Goal: Task Accomplishment & Management: Manage account settings

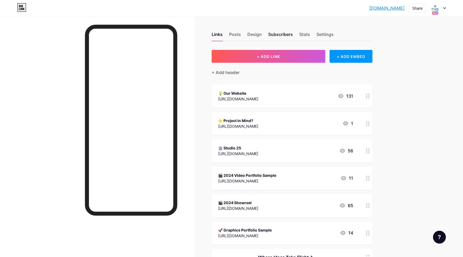
click at [286, 34] on div "Subscribers" at bounding box center [280, 36] width 25 height 10
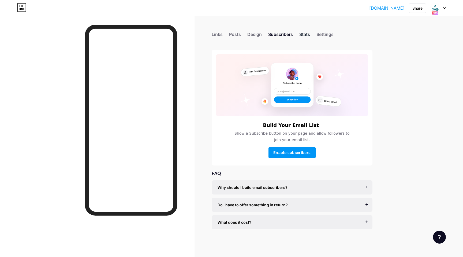
click at [301, 36] on div "Stats" at bounding box center [304, 36] width 11 height 10
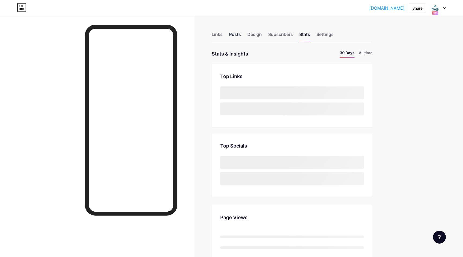
click at [235, 36] on div "Posts" at bounding box center [235, 36] width 12 height 10
click at [214, 35] on div "Links" at bounding box center [217, 36] width 11 height 10
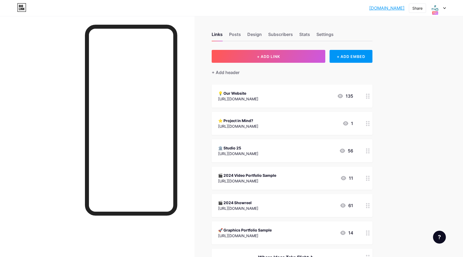
click at [367, 123] on circle at bounding box center [366, 123] width 1 height 1
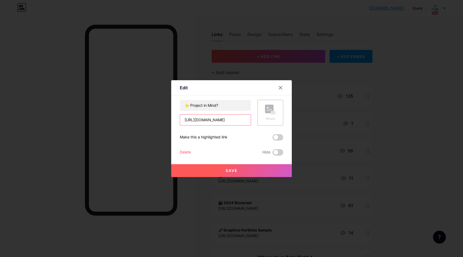
click at [225, 123] on input "[URL][DOMAIN_NAME]" at bounding box center [215, 119] width 71 height 11
paste input "us"
type input "[URL][DOMAIN_NAME]"
click at [239, 172] on button "Save" at bounding box center [231, 170] width 121 height 13
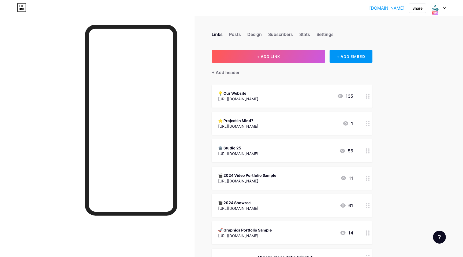
click at [367, 97] on icon at bounding box center [368, 96] width 4 height 5
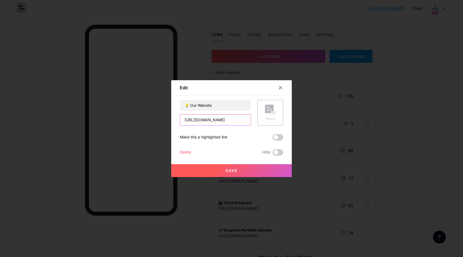
click at [208, 121] on input "[URL][DOMAIN_NAME]" at bounding box center [215, 119] width 71 height 11
paste input "us"
type input "[URL][DOMAIN_NAME]"
click at [247, 169] on button "Save" at bounding box center [231, 170] width 121 height 13
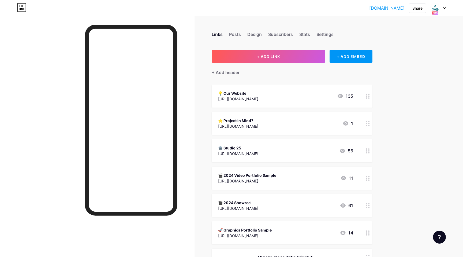
click at [365, 95] on div at bounding box center [367, 95] width 9 height 23
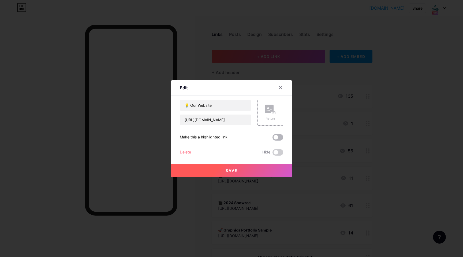
click at [279, 137] on span at bounding box center [277, 137] width 11 height 6
click at [272, 139] on input "checkbox" at bounding box center [272, 139] width 0 height 0
click at [242, 162] on div "Save" at bounding box center [231, 165] width 121 height 21
click at [242, 170] on button "Save" at bounding box center [231, 170] width 121 height 13
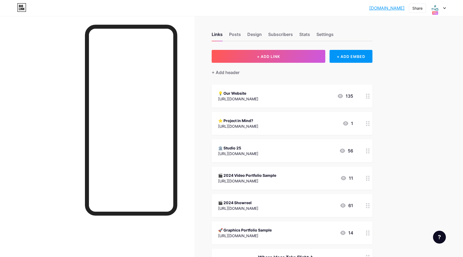
click at [367, 152] on circle at bounding box center [366, 152] width 1 height 1
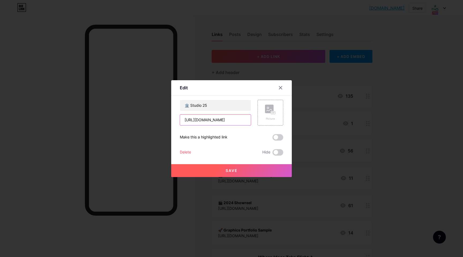
click at [222, 120] on input "[URL][DOMAIN_NAME]" at bounding box center [215, 119] width 71 height 11
paste input "us"
type input "[URL][DOMAIN_NAME]"
click at [241, 168] on button "Save" at bounding box center [231, 170] width 121 height 13
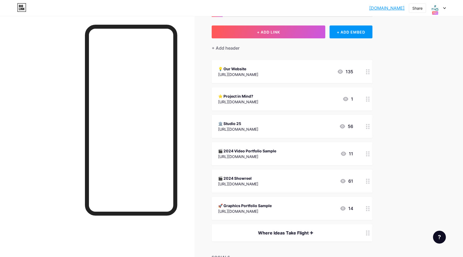
scroll to position [30, 0]
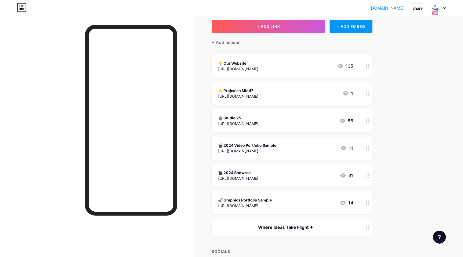
click at [344, 174] on icon at bounding box center [342, 175] width 5 height 4
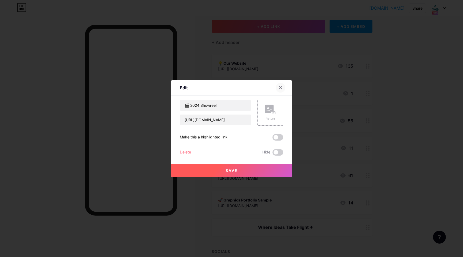
click at [282, 87] on icon at bounding box center [280, 87] width 4 height 4
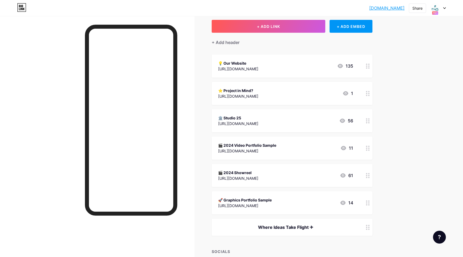
click at [344, 176] on icon at bounding box center [342, 175] width 5 height 4
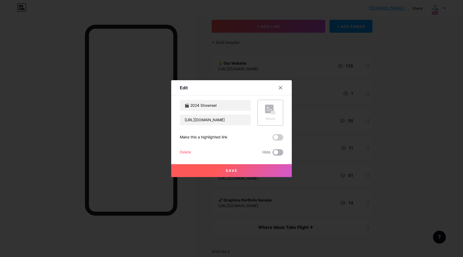
click at [278, 153] on span at bounding box center [277, 152] width 11 height 6
click at [272, 154] on input "checkbox" at bounding box center [272, 154] width 0 height 0
click at [238, 170] on button "Save" at bounding box center [231, 170] width 121 height 13
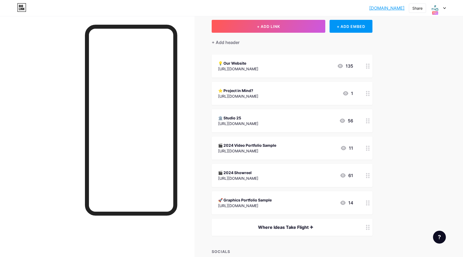
click at [409, 168] on div "[DOMAIN_NAME]... [DOMAIN_NAME] Share Switch accounts fluff studio [DOMAIN_NAME]…" at bounding box center [231, 158] width 463 height 376
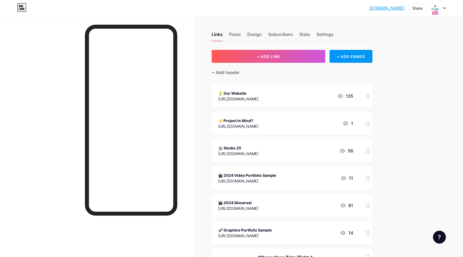
copy link "[DOMAIN_NAME]"
